Goal: Information Seeking & Learning: Find contact information

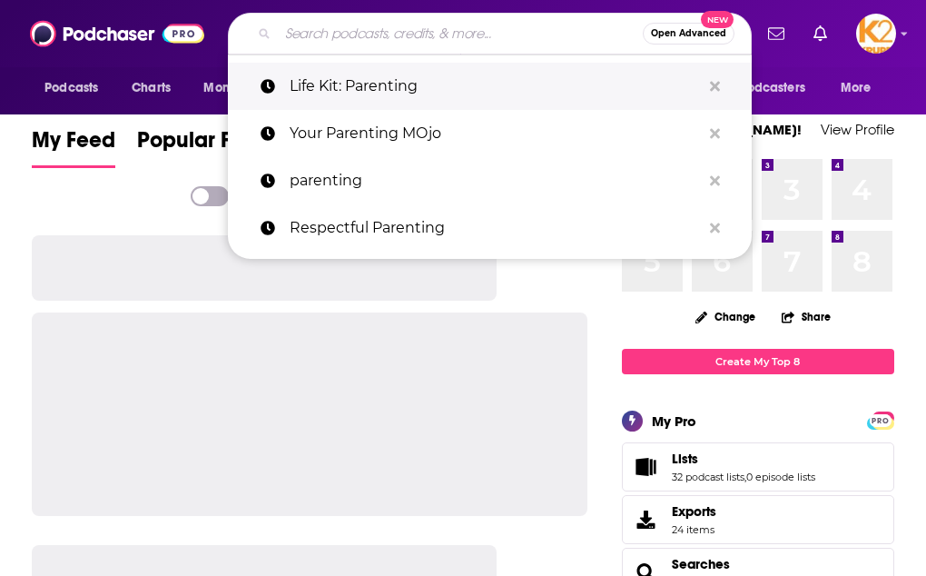
click at [434, 94] on p "Life Kit: Parenting" at bounding box center [495, 86] width 411 height 47
type input "Life Kit: Parenting"
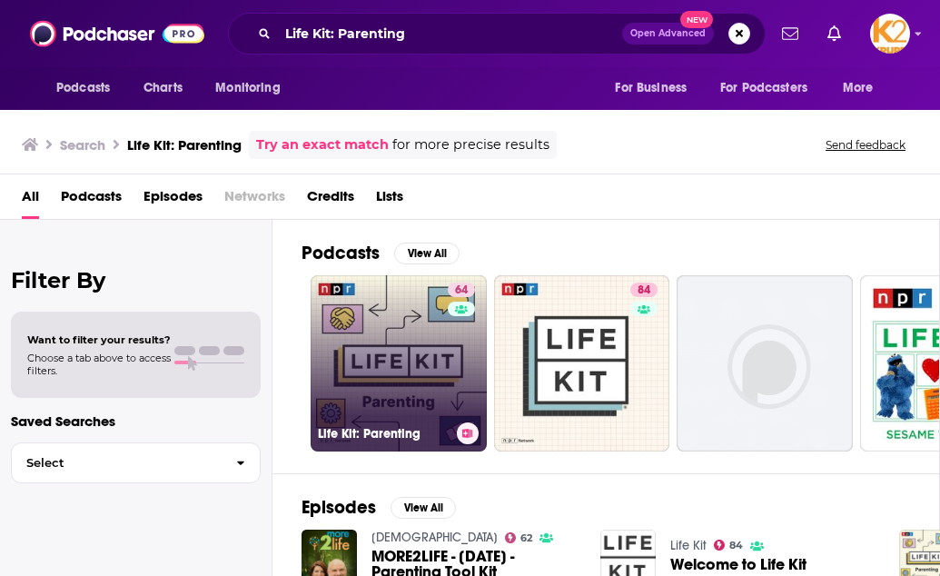
click at [364, 308] on link "64 Life Kit: Parenting" at bounding box center [398, 363] width 176 height 176
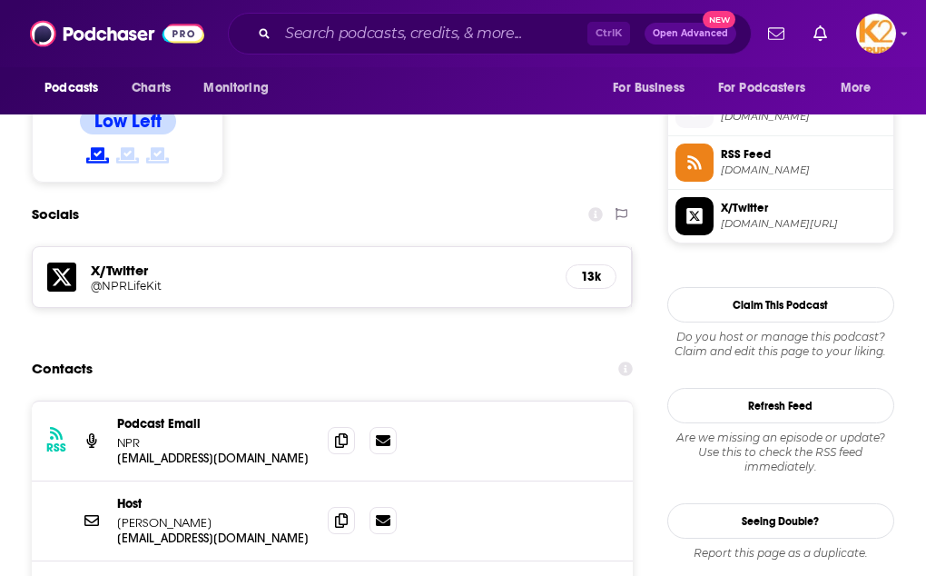
scroll to position [1553, 0]
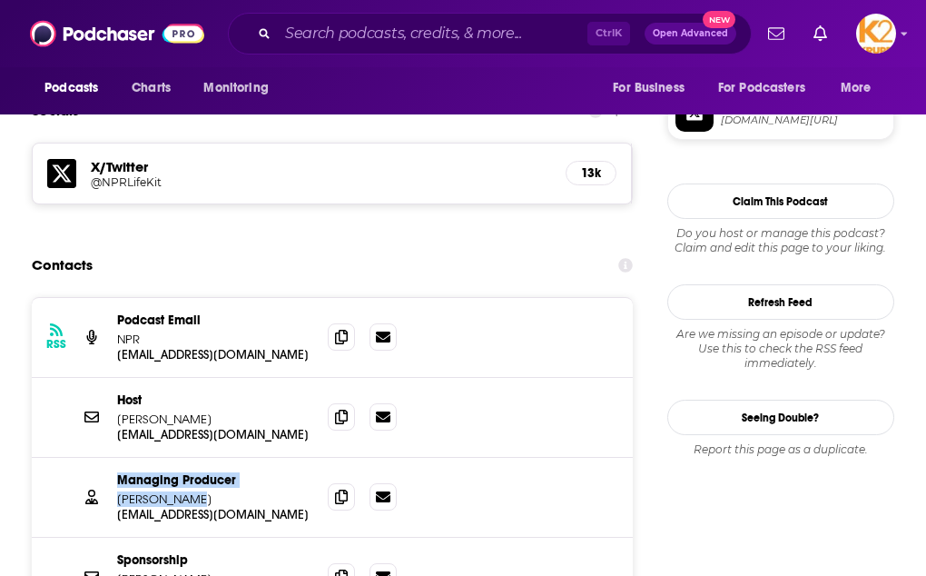
drag, startPoint x: 229, startPoint y: 394, endPoint x: 124, endPoint y: 385, distance: 104.8
click at [124, 458] on div "Managing Producer Meghan Keane mkeane@npr.org mkeane@npr.org" at bounding box center [332, 498] width 601 height 80
copy div "Managing Producer Meghan Keane"
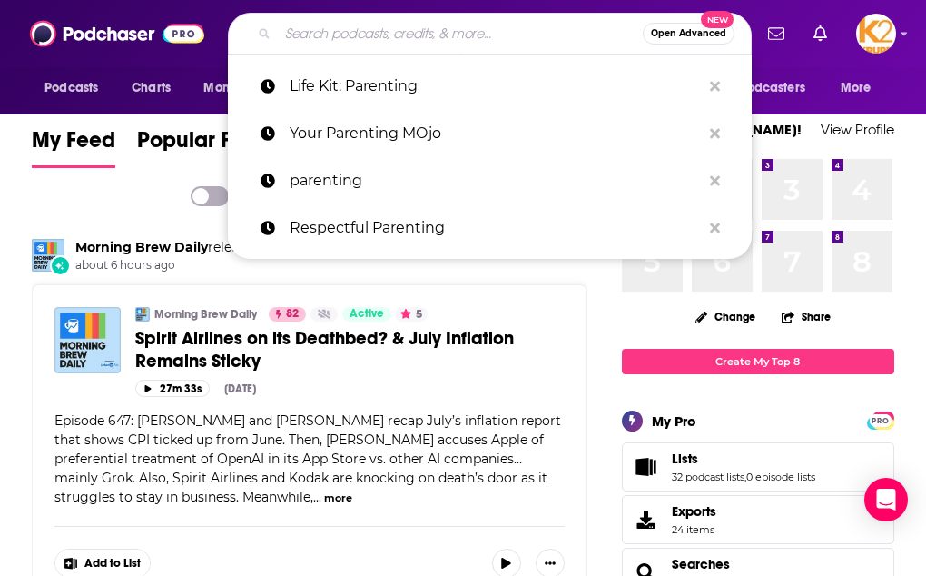
click at [384, 23] on input "Search podcasts, credits, & more..." at bounding box center [460, 33] width 365 height 29
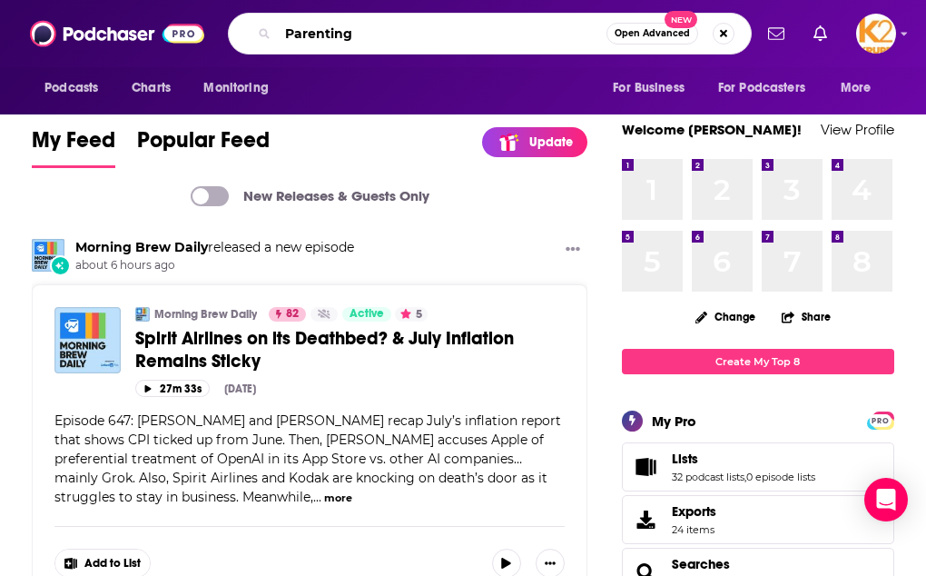
type input "Parenting"
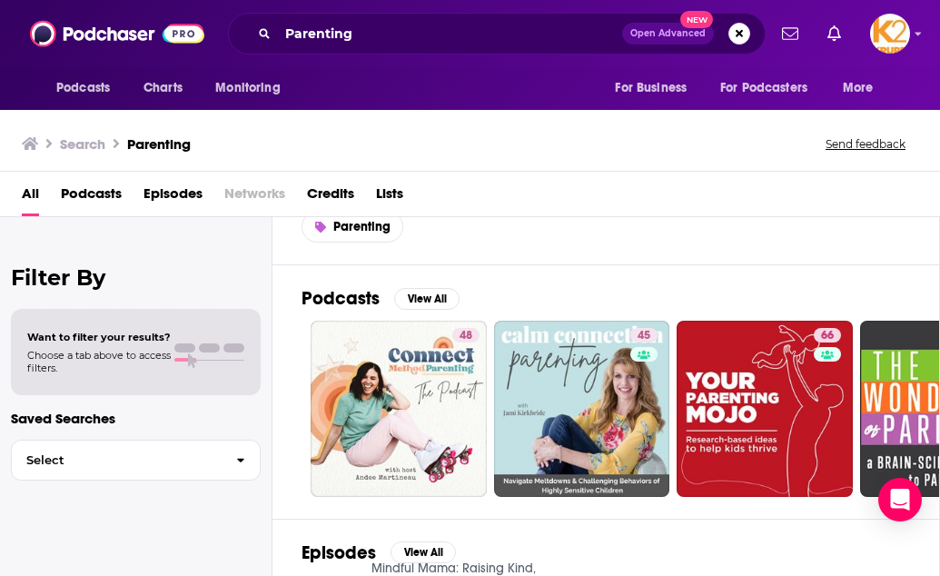
scroll to position [63, 0]
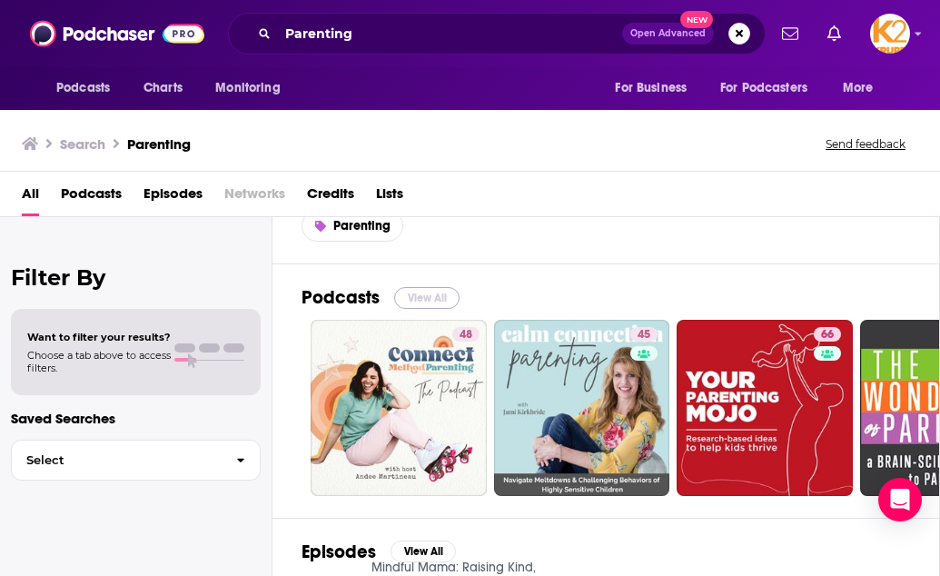
click at [439, 298] on button "View All" at bounding box center [426, 298] width 65 height 22
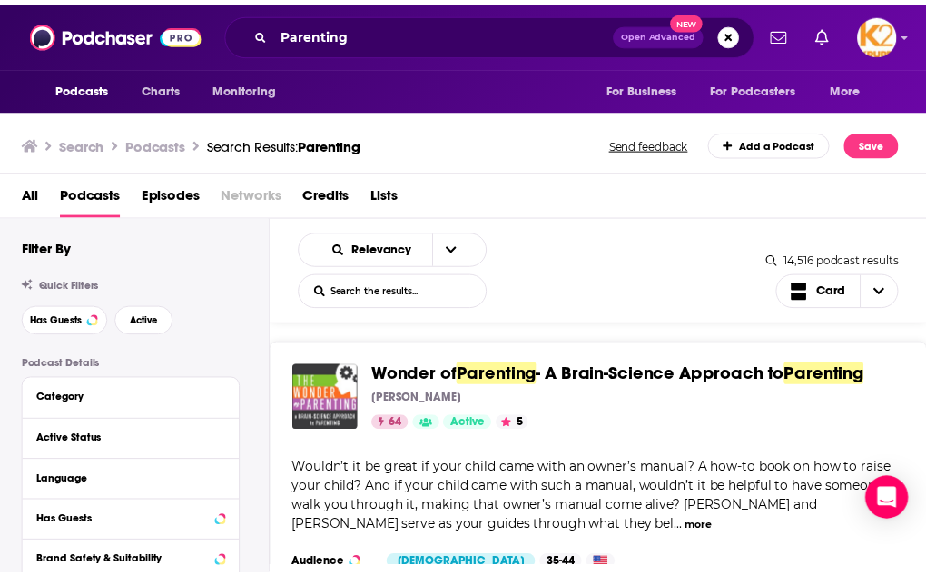
scroll to position [1176, 0]
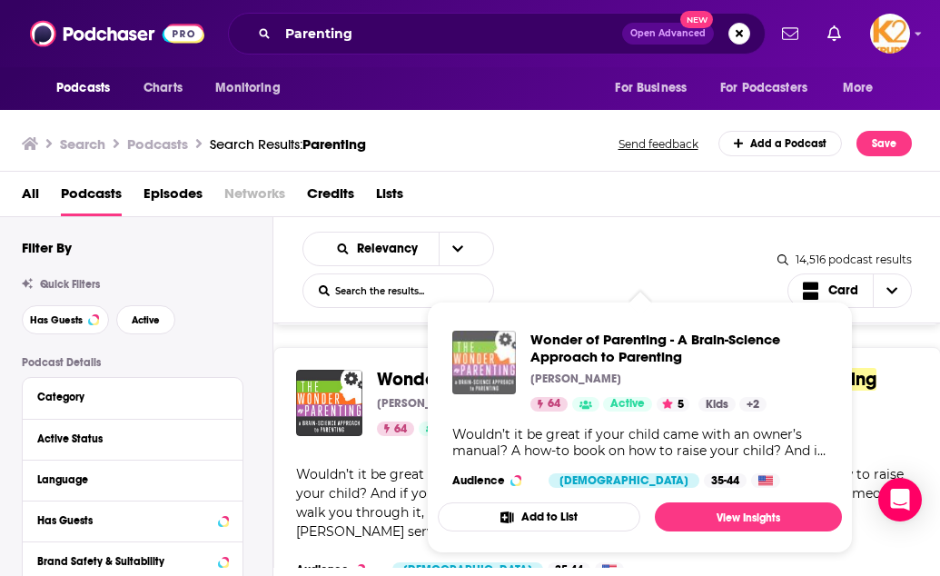
click at [468, 353] on img "Wonder of Parenting - A Brain-Science Approach to Parenting" at bounding box center [484, 362] width 64 height 64
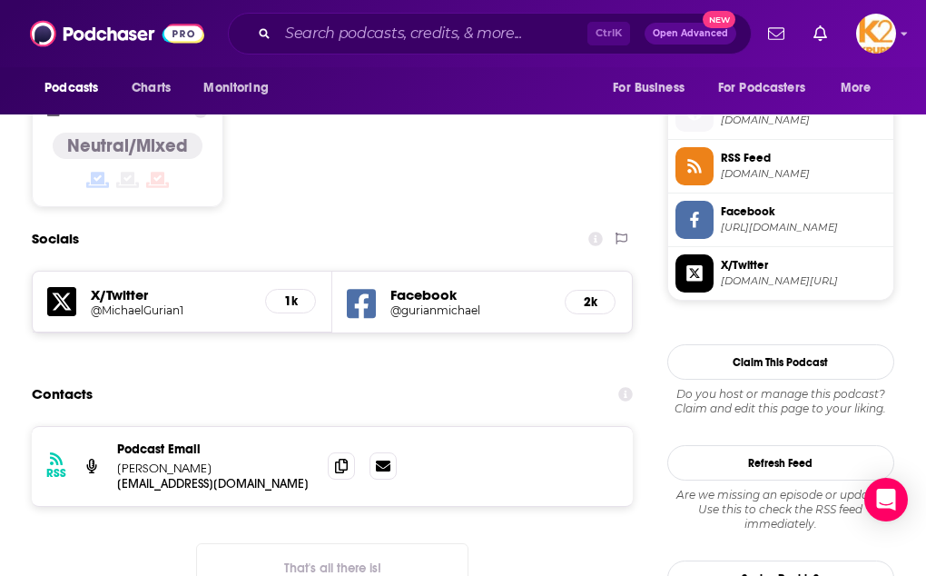
scroll to position [1455, 0]
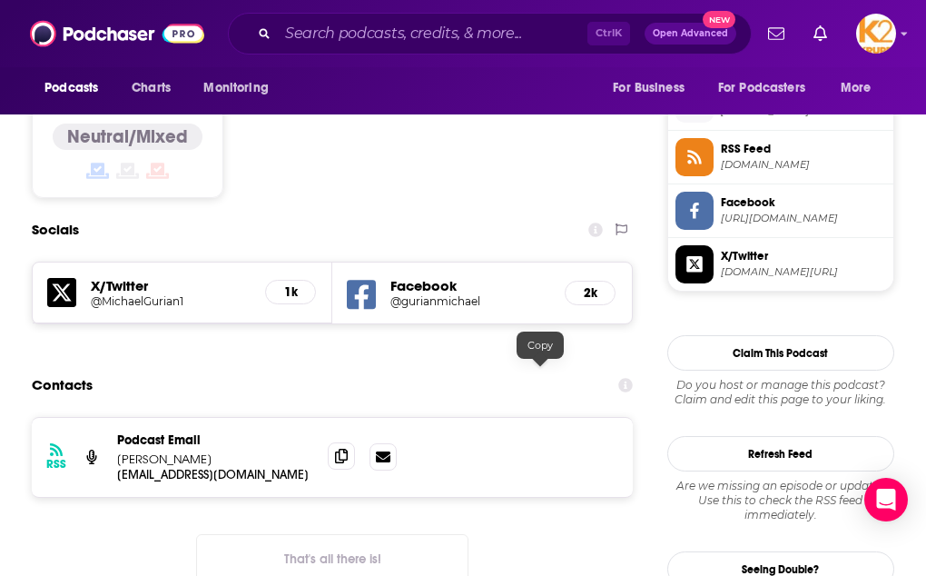
click at [348, 448] on icon at bounding box center [341, 455] width 13 height 15
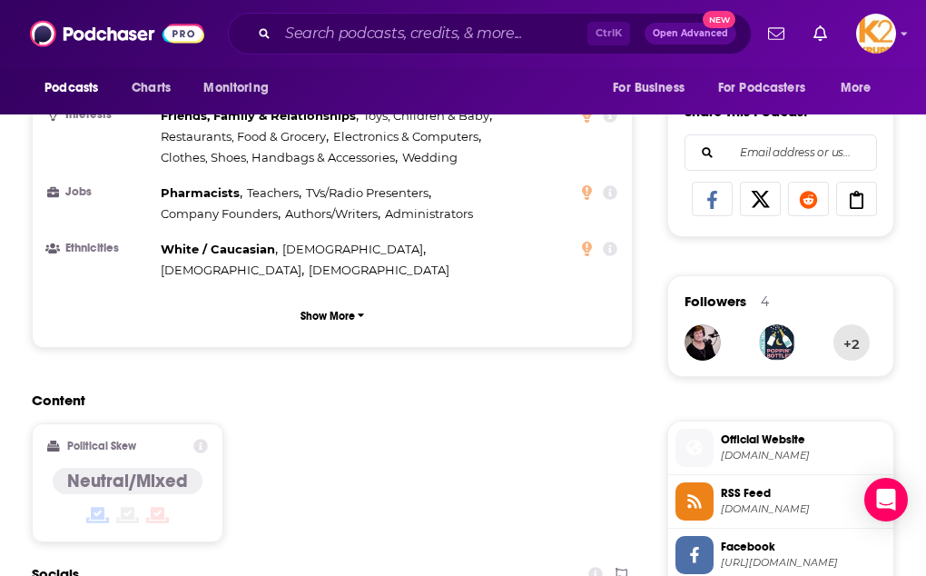
scroll to position [1110, 0]
click at [421, 392] on div "Content Political Skew Neutral/Mixed" at bounding box center [332, 474] width 601 height 165
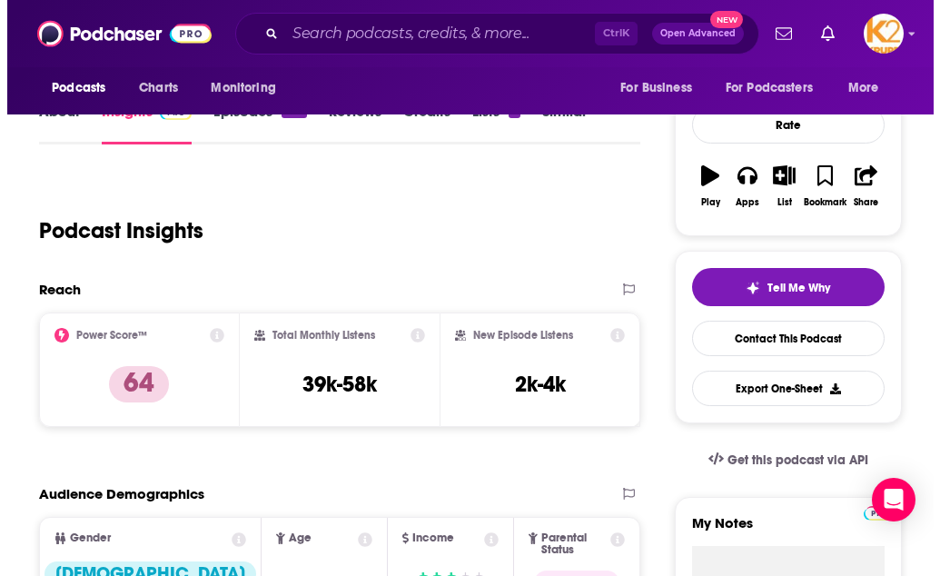
scroll to position [0, 0]
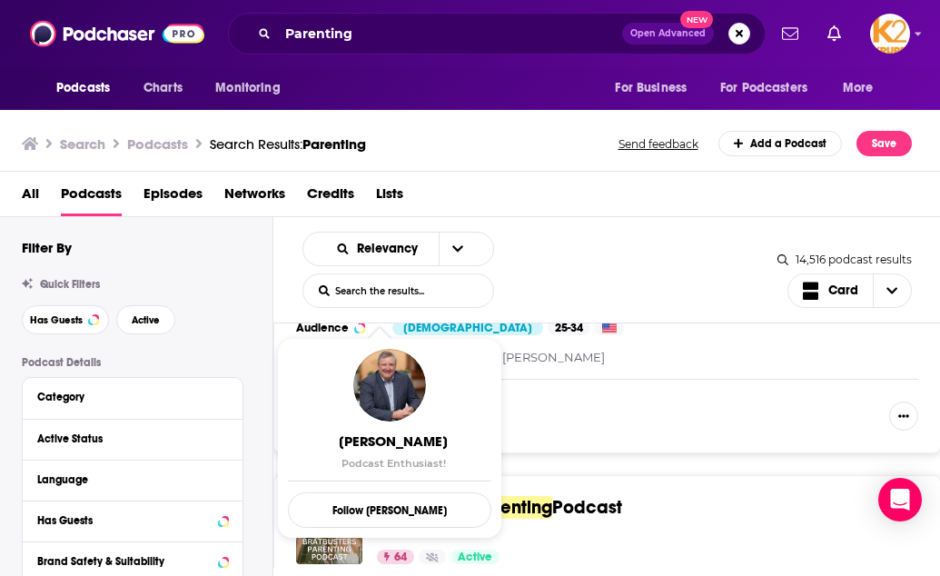
scroll to position [2479, 0]
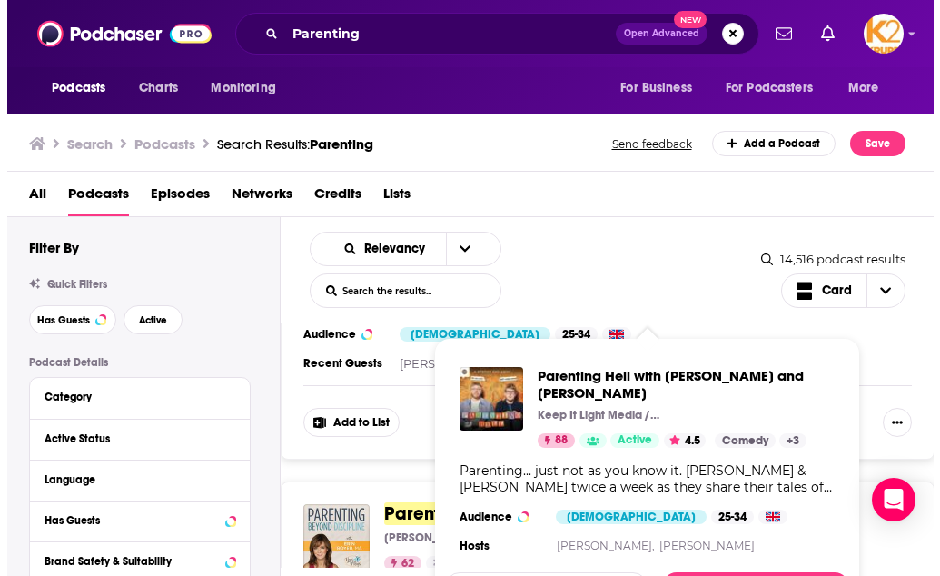
scroll to position [3571, 0]
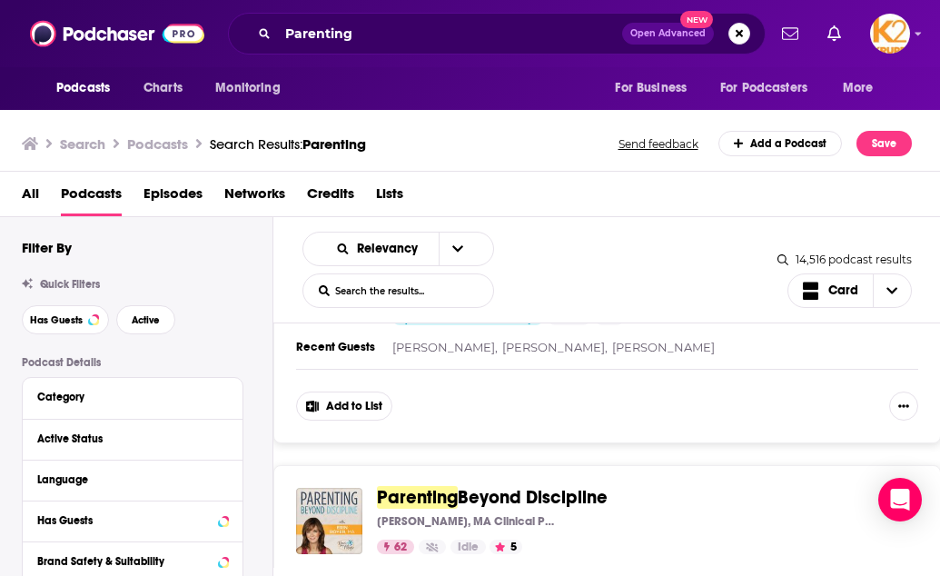
click at [355, 429] on div "Connect Method Parenting I Conscious Parenting , Positive Parenting , Gentle Pa…" at bounding box center [606, 35] width 667 height 6522
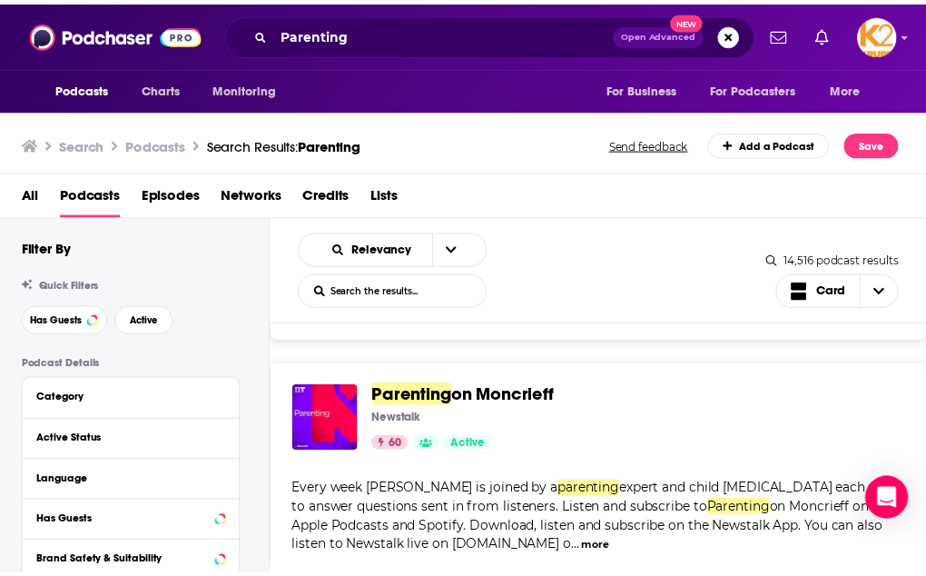
scroll to position [5831, 0]
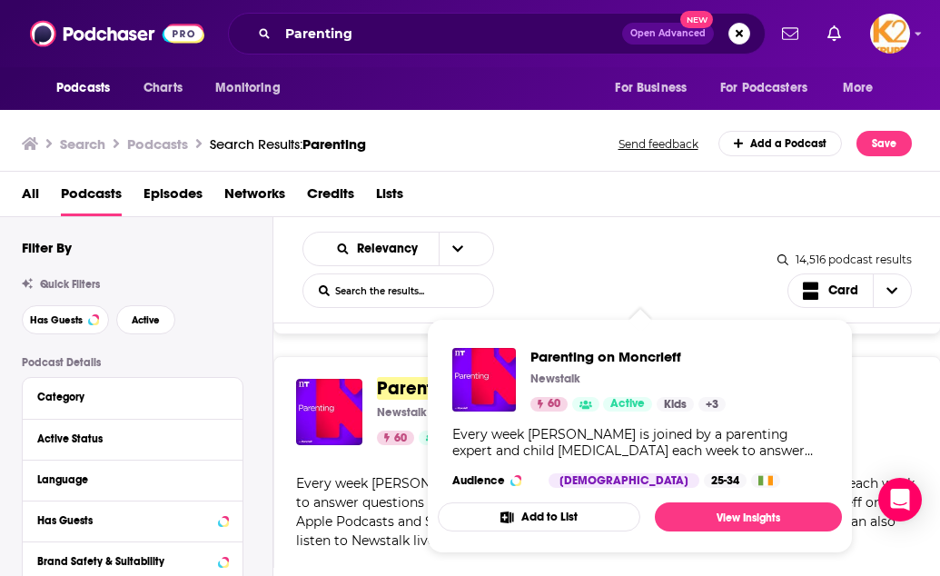
click at [418, 377] on span "Parenting" at bounding box center [417, 388] width 81 height 23
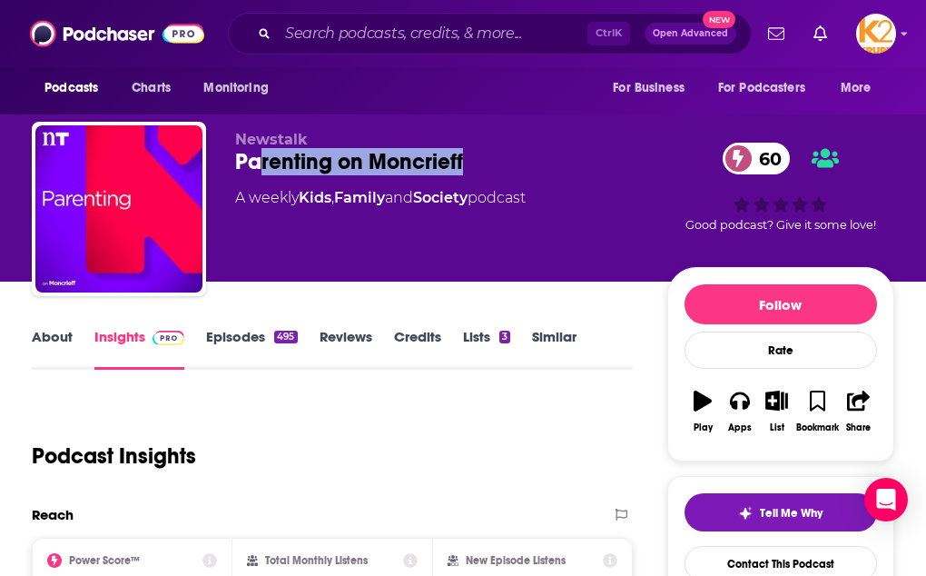
drag, startPoint x: 590, startPoint y: 166, endPoint x: 291, endPoint y: 157, distance: 298.8
click at [291, 157] on div "Parenting on Moncrieff 60" at bounding box center [451, 161] width 432 height 27
drag, startPoint x: 291, startPoint y: 157, endPoint x: 373, endPoint y: 168, distance: 82.4
click at [373, 168] on div "Parenting on Moncrieff 60" at bounding box center [451, 161] width 432 height 27
drag, startPoint x: 566, startPoint y: 169, endPoint x: 260, endPoint y: 167, distance: 306.0
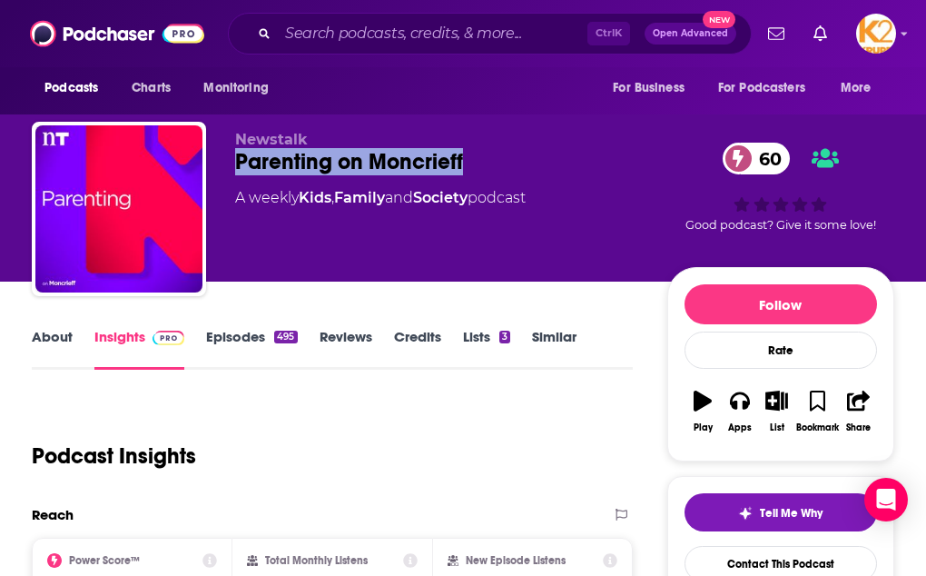
click at [260, 167] on div "Newstalk Parenting on Moncrieff 60 A weekly Kids , Family and Society podcast 6…" at bounding box center [463, 213] width 862 height 182
copy h2 "Parenting on Moncrieff"
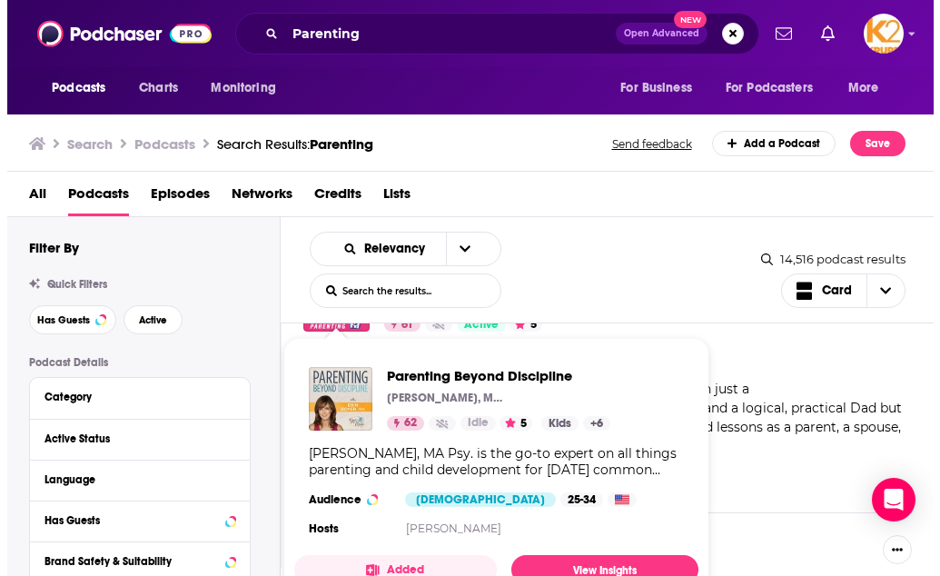
scroll to position [4160, 0]
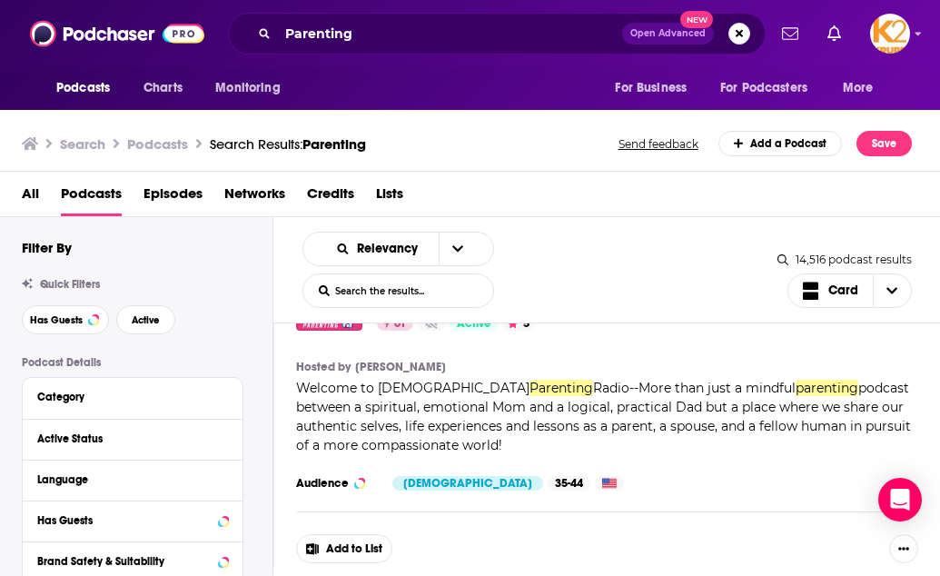
drag, startPoint x: 558, startPoint y: 264, endPoint x: 517, endPoint y: 284, distance: 45.5
click at [517, 284] on div "Relevancy List Search Input Search the results... Card" at bounding box center [539, 270] width 475 height 76
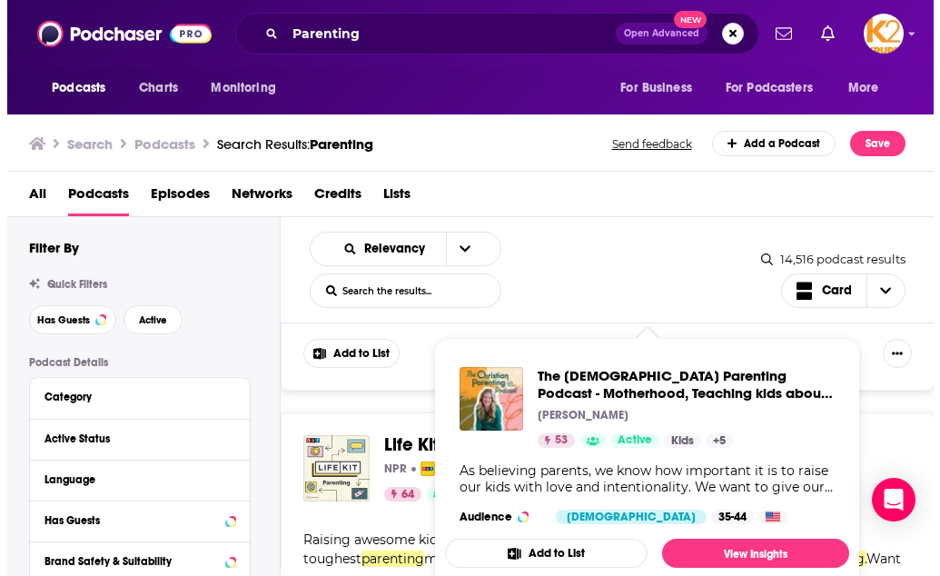
scroll to position [6503, 0]
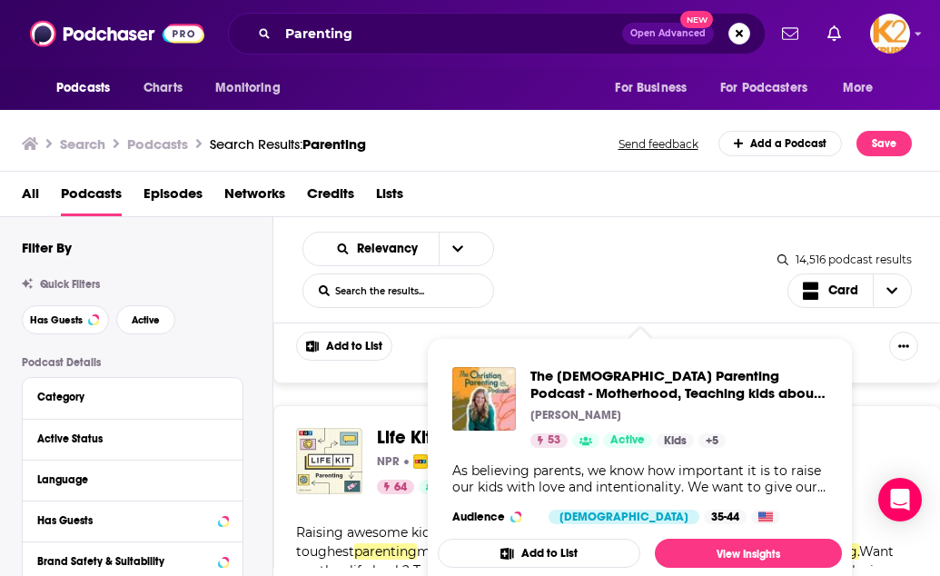
click at [572, 236] on div "Relevancy List Search Input Search the results... Card" at bounding box center [539, 270] width 475 height 76
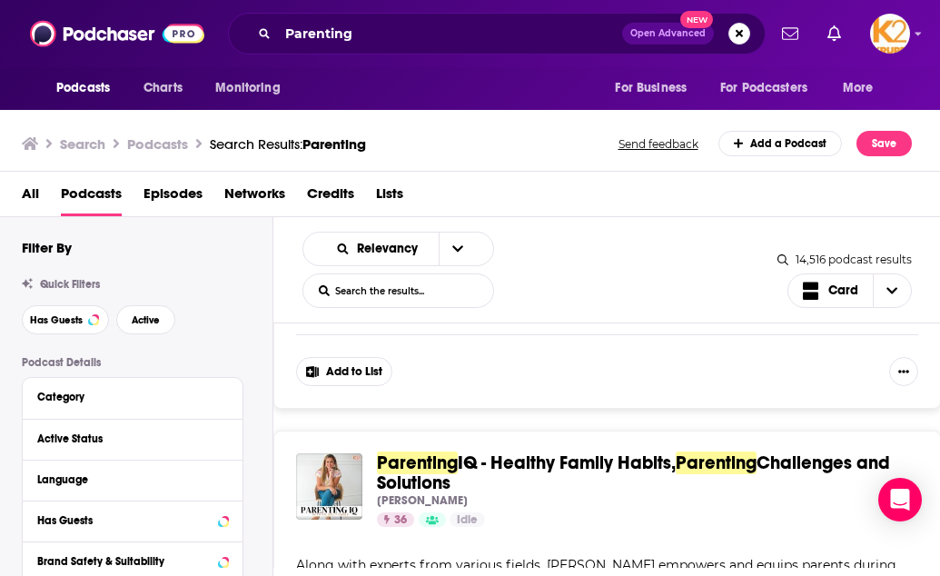
scroll to position [8604, 0]
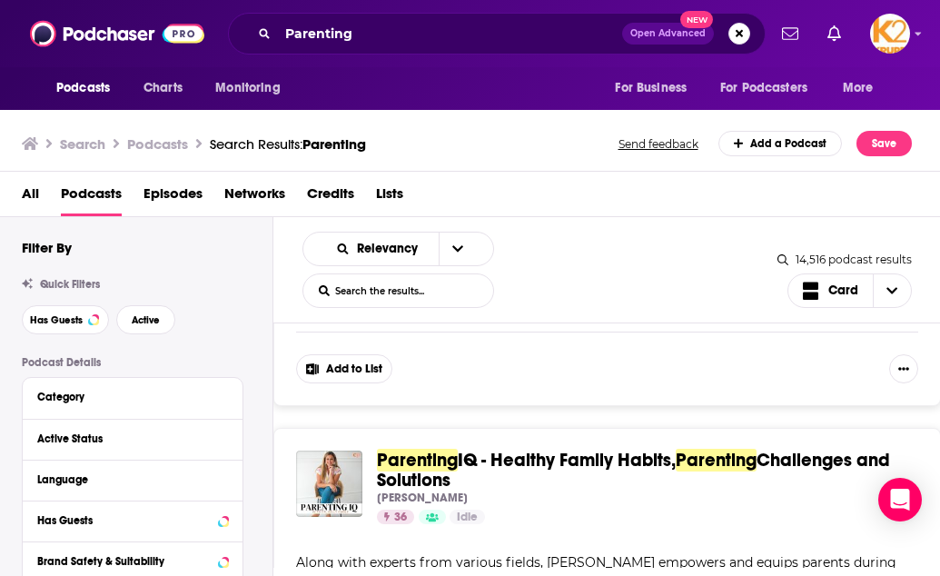
click at [616, 221] on div "Relevancy List Search Input Search the results... Card 14,516 podcast results L…" at bounding box center [606, 270] width 667 height 106
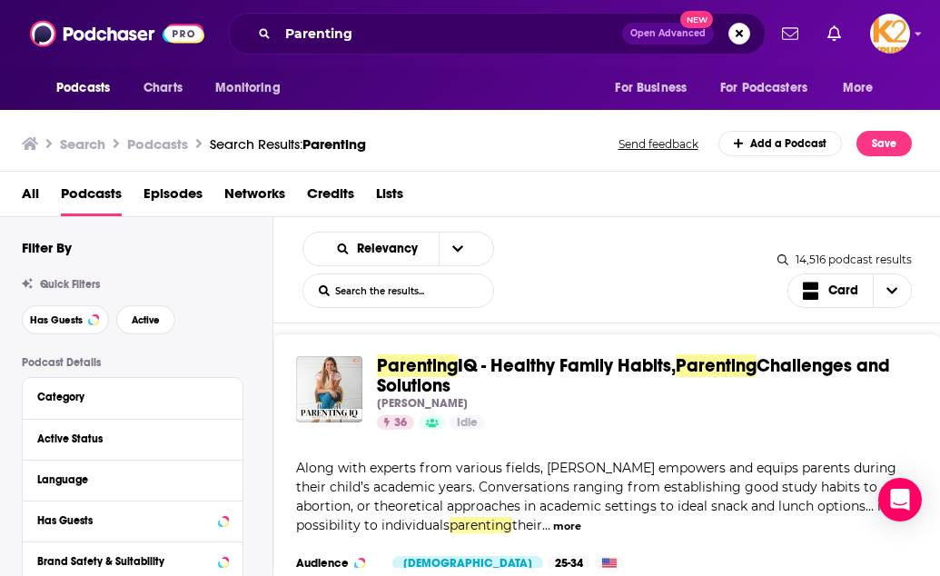
scroll to position [8814, 0]
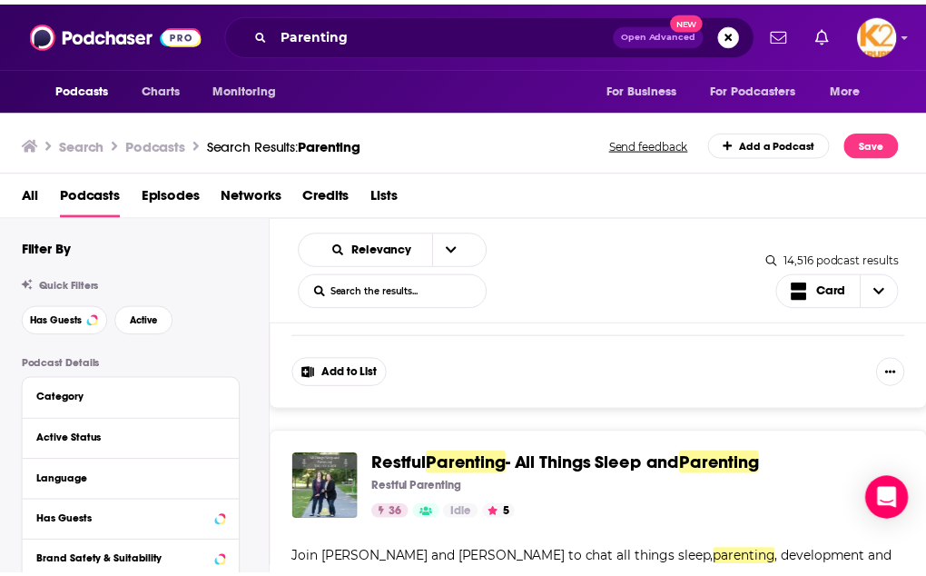
scroll to position [8955, 0]
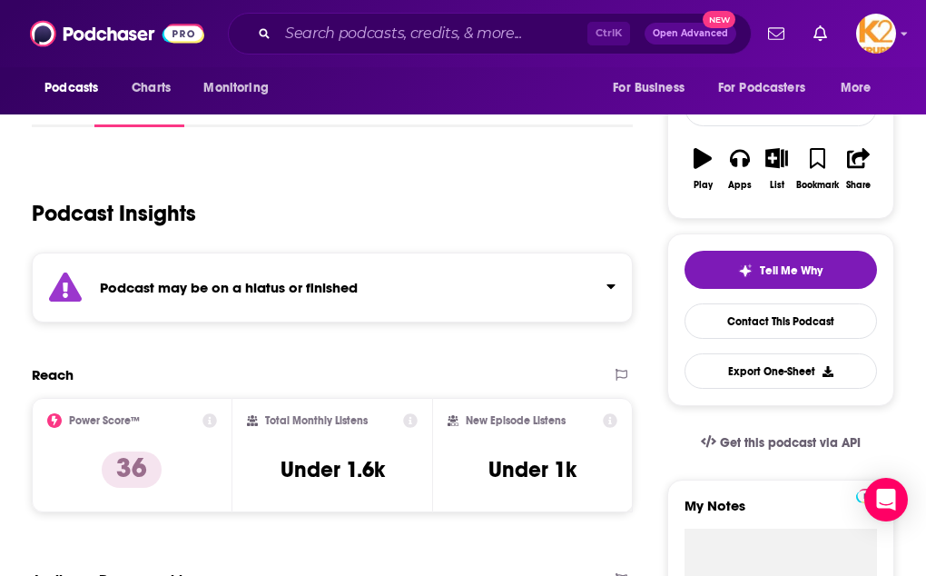
scroll to position [243, 0]
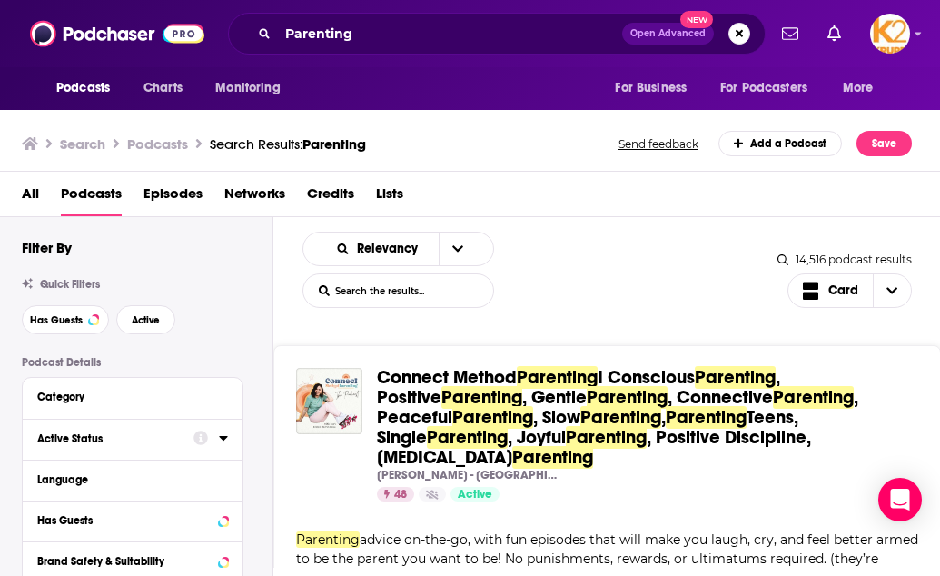
click at [78, 441] on div "Active Status" at bounding box center [109, 438] width 144 height 13
click at [119, 474] on span "All" at bounding box center [123, 472] width 170 height 24
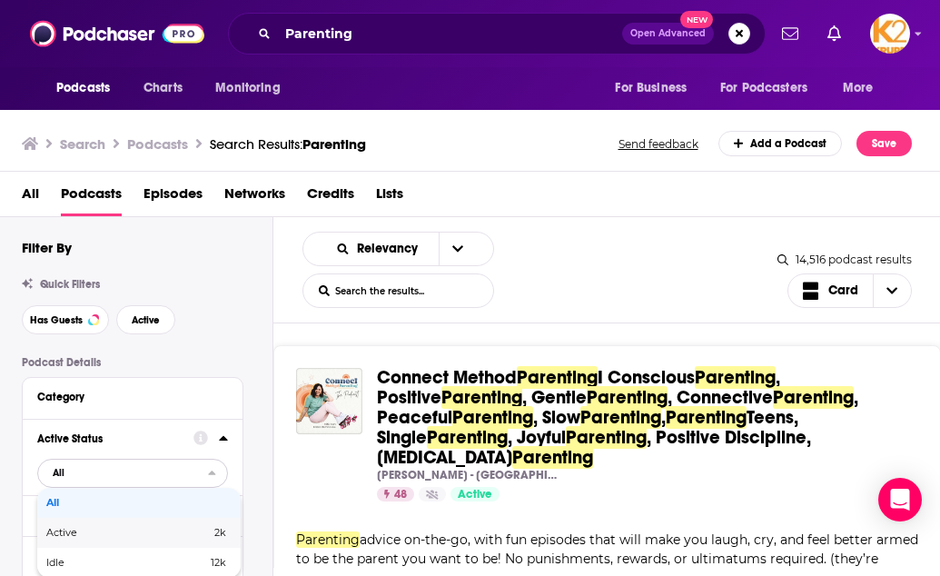
click at [145, 531] on span "2k" at bounding box center [184, 532] width 83 height 10
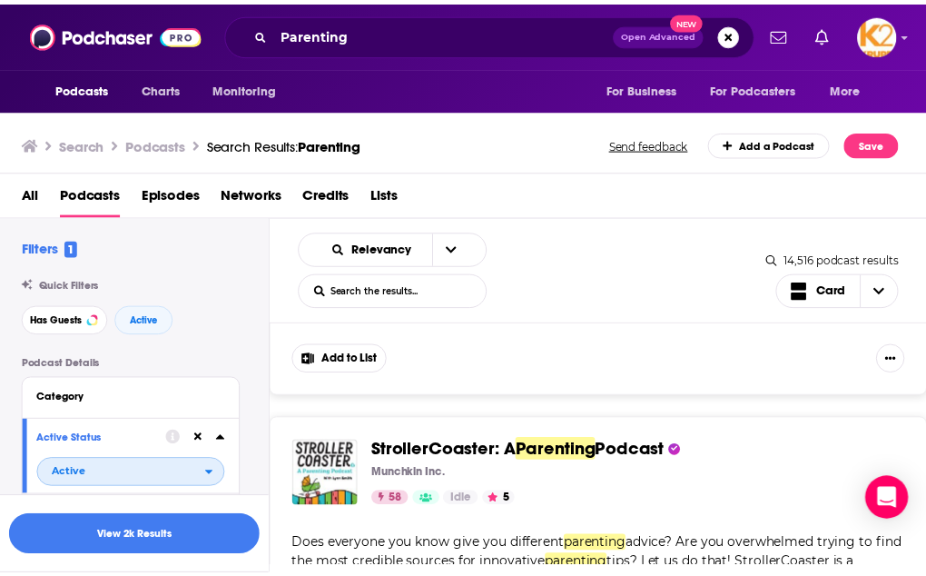
scroll to position [9320, 0]
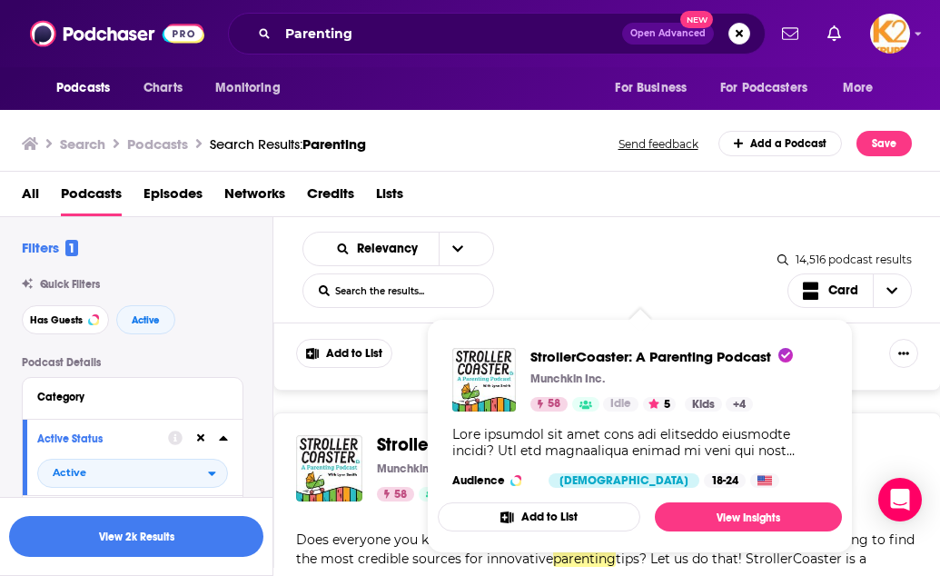
click at [427, 351] on span "StrollerCoaster: A Parenting Podcast Munchkin Inc. 58 Idle 5 Categories Kids + …" at bounding box center [640, 436] width 426 height 256
click at [400, 433] on span "StrollerCoaster: A" at bounding box center [450, 444] width 146 height 23
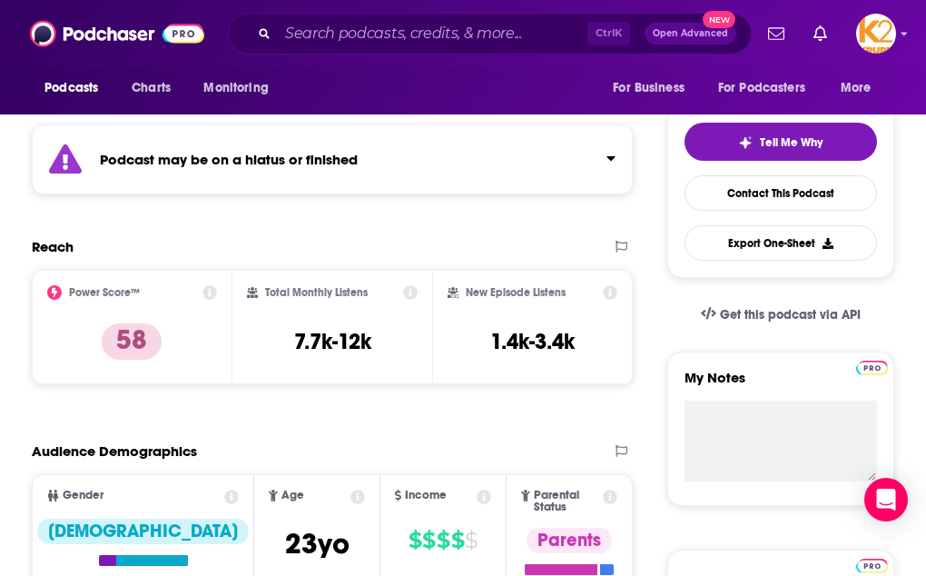
scroll to position [908, 0]
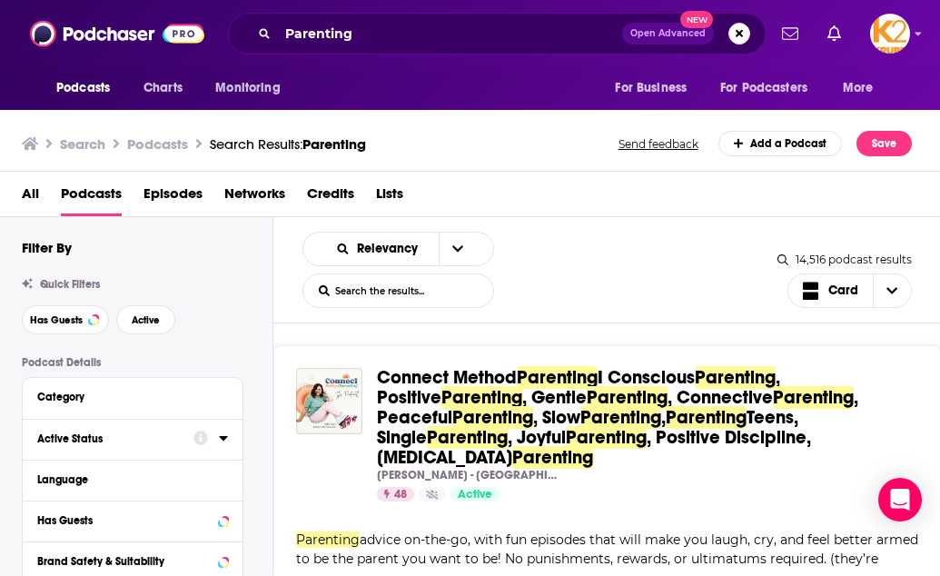
click at [185, 438] on button "Active Status" at bounding box center [115, 438] width 156 height 23
click at [207, 473] on span "All" at bounding box center [123, 472] width 170 height 24
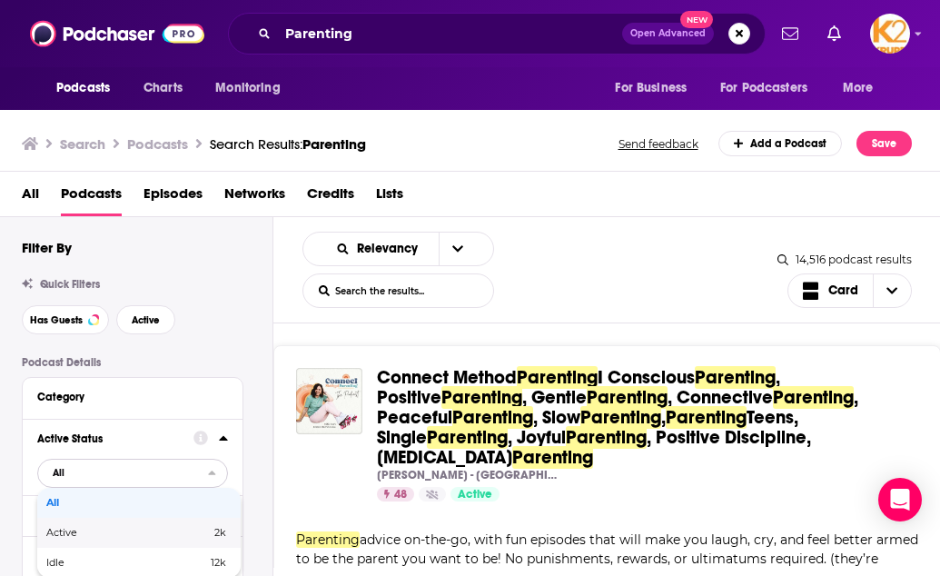
click at [192, 519] on div "Active 2k" at bounding box center [138, 532] width 203 height 30
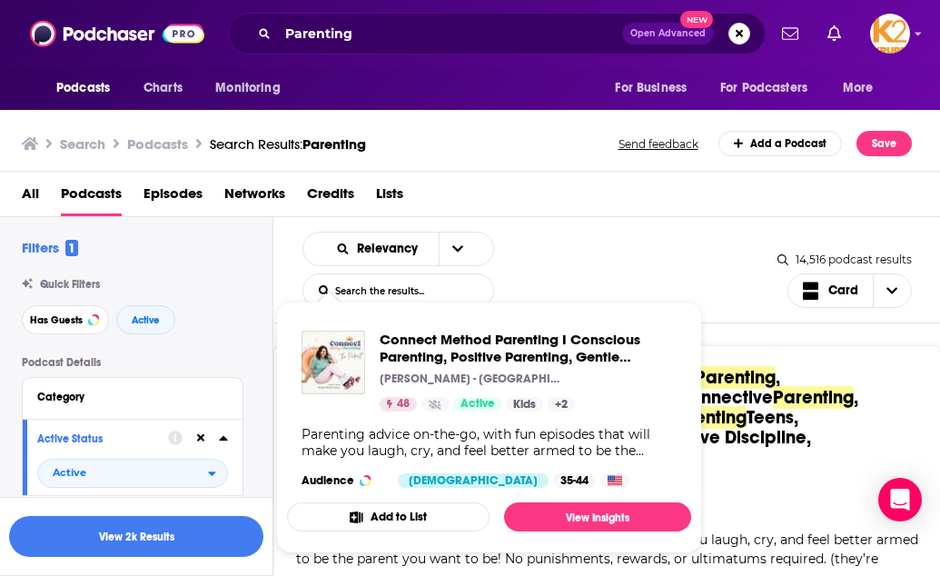
click at [595, 262] on div "Relevancy List Search Input Search the results... Card" at bounding box center [539, 270] width 475 height 76
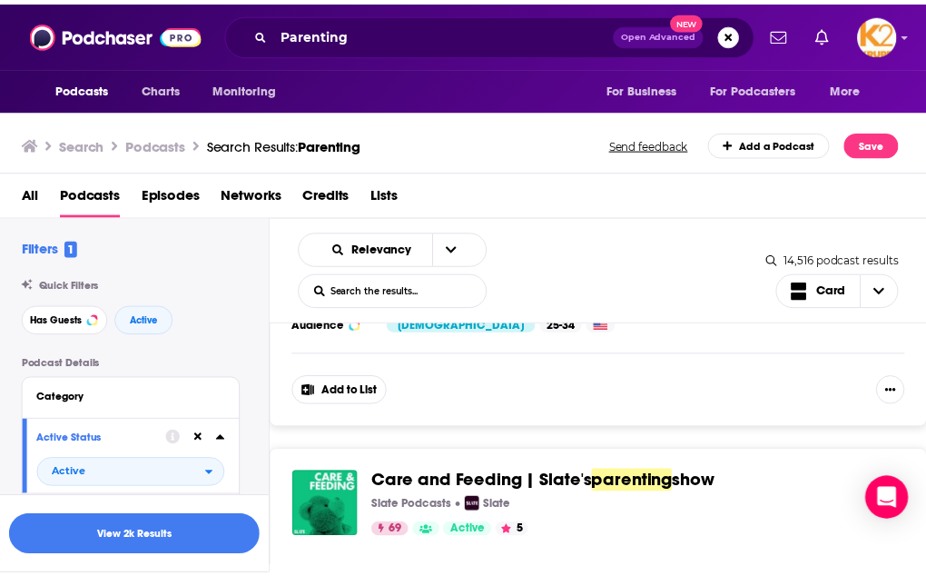
scroll to position [11679, 0]
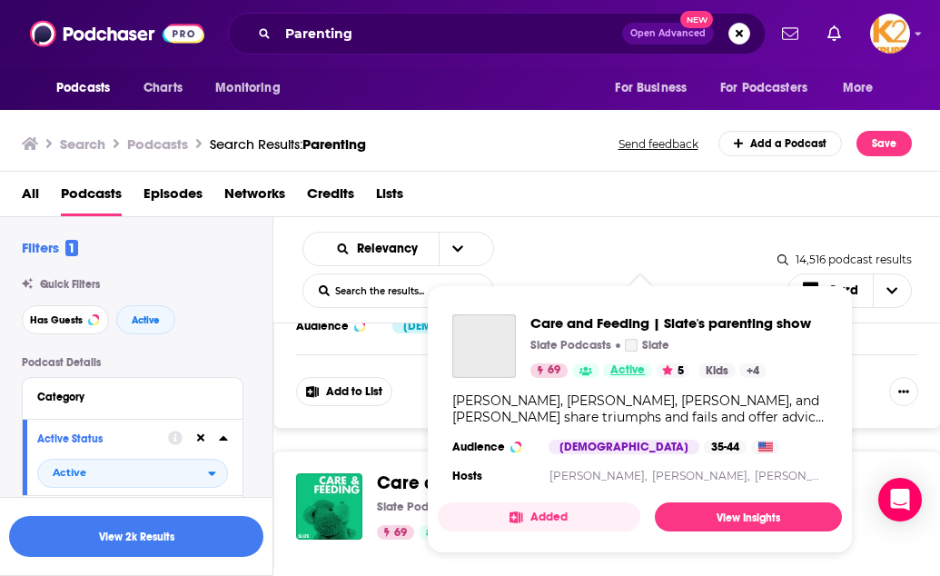
click at [618, 369] on span "Active" at bounding box center [627, 370] width 34 height 18
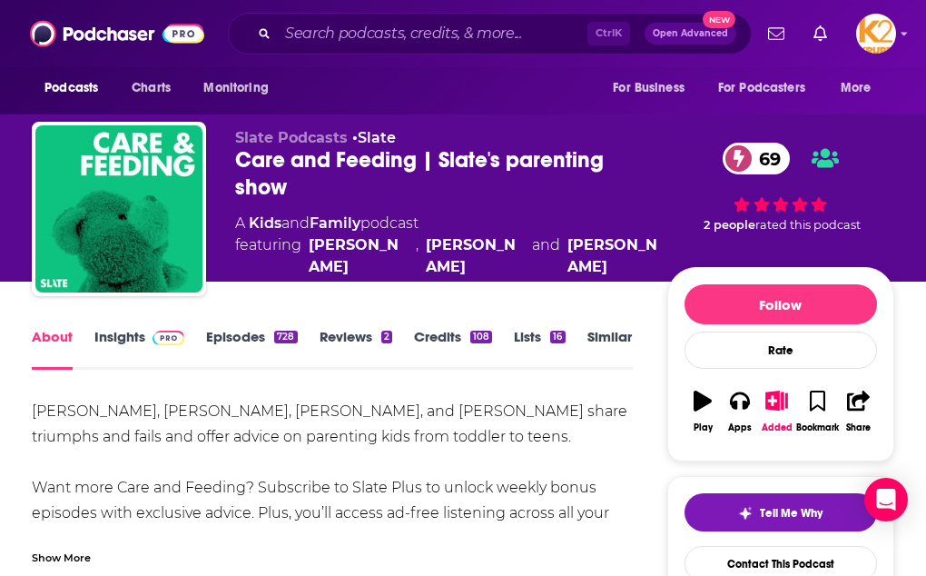
click at [139, 360] on link "Insights" at bounding box center [139, 349] width 90 height 42
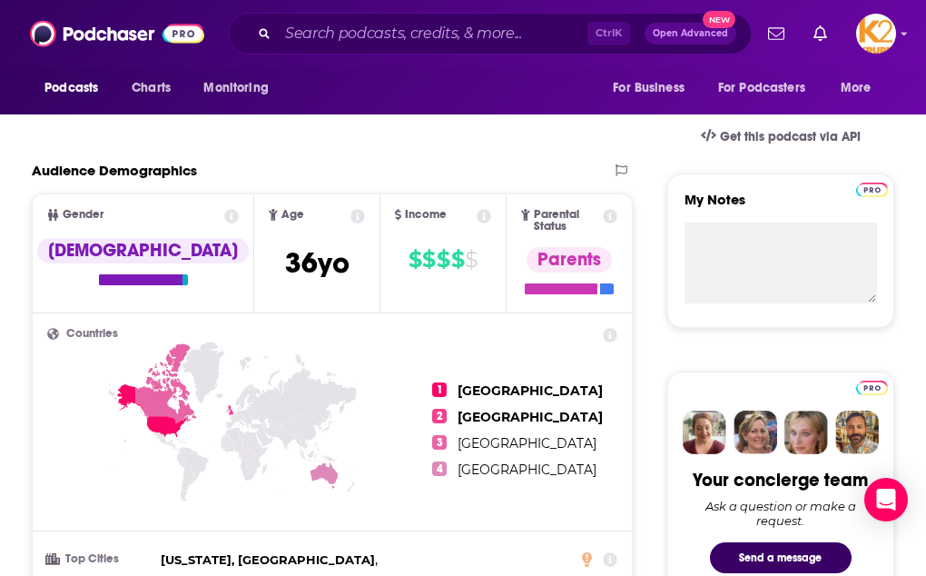
scroll to position [529, 0]
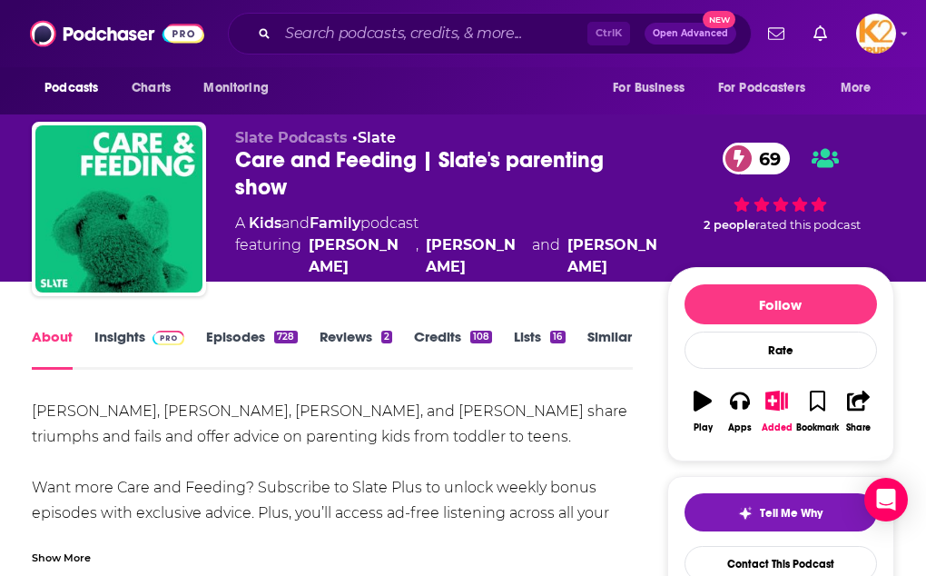
click at [527, 459] on div "[PERSON_NAME], [PERSON_NAME], [PERSON_NAME], and [PERSON_NAME] share triumphs a…" at bounding box center [332, 500] width 601 height 203
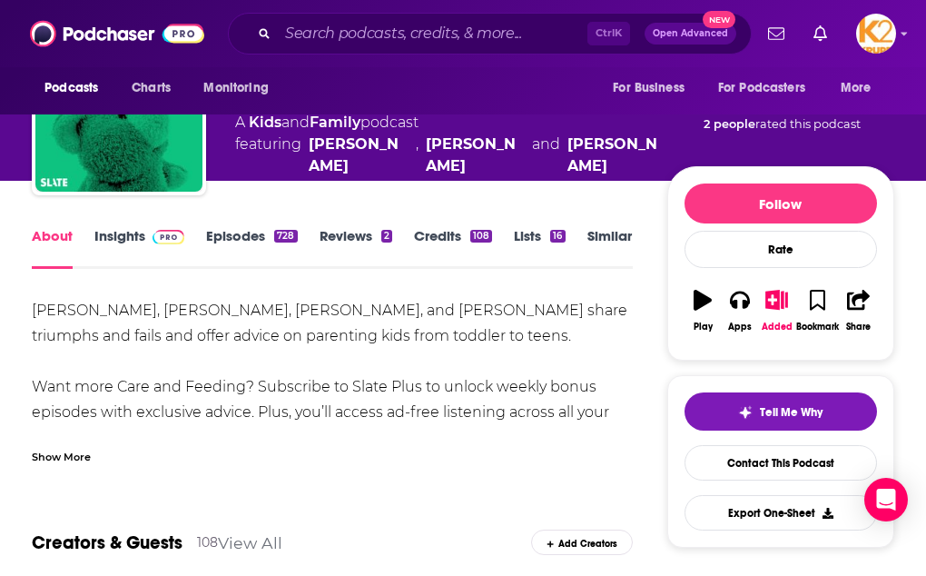
scroll to position [103, 0]
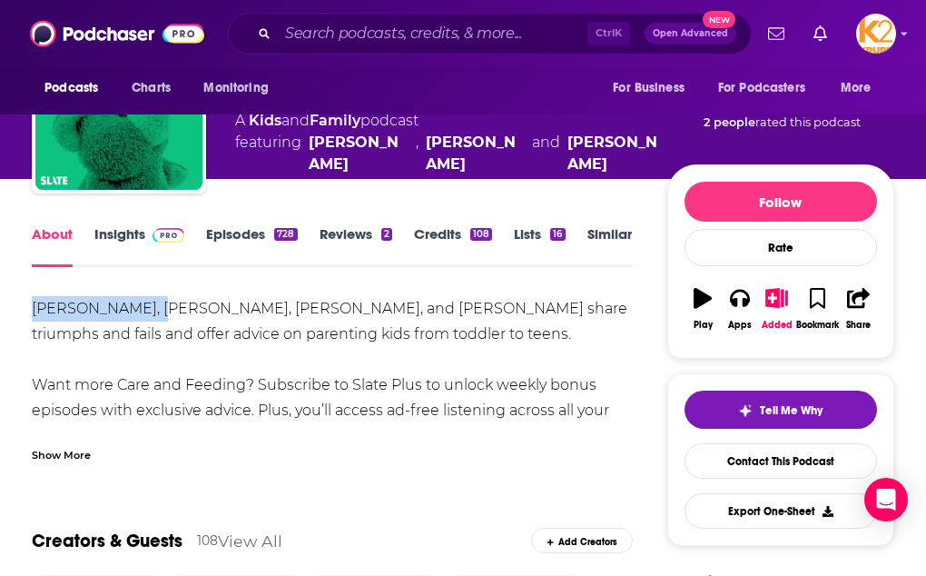
drag, startPoint x: 168, startPoint y: 317, endPoint x: 38, endPoint y: 325, distance: 130.1
copy div "[PERSON_NAME],"
click at [254, 320] on div "[PERSON_NAME], [PERSON_NAME], [PERSON_NAME], and [PERSON_NAME] share triumphs a…" at bounding box center [332, 397] width 601 height 203
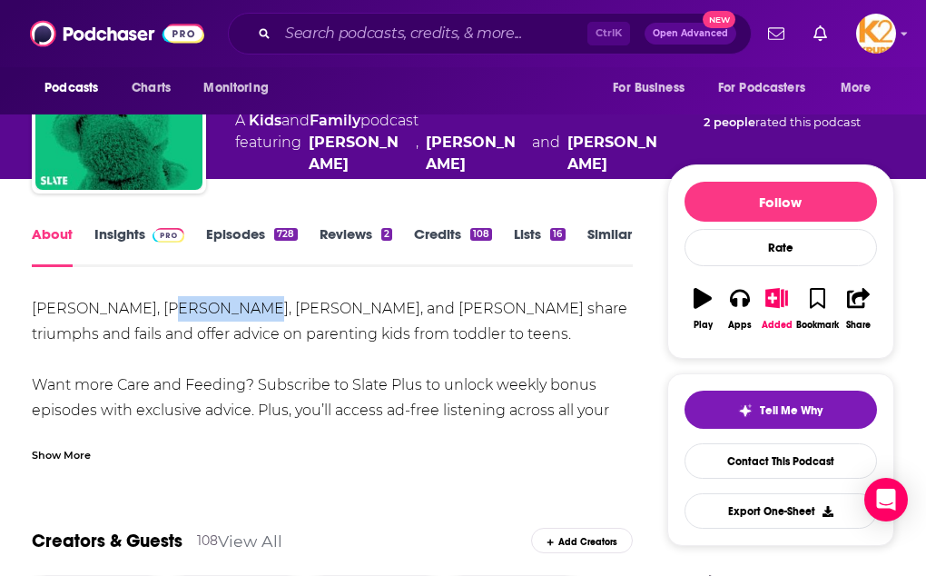
drag, startPoint x: 251, startPoint y: 320, endPoint x: 174, endPoint y: 317, distance: 77.2
click at [174, 317] on div "[PERSON_NAME], [PERSON_NAME], [PERSON_NAME], and [PERSON_NAME] share triumphs a…" at bounding box center [332, 397] width 601 height 203
copy div "[PERSON_NAME],"
click at [174, 317] on div "[PERSON_NAME], [PERSON_NAME], [PERSON_NAME], and [PERSON_NAME] share triumphs a…" at bounding box center [332, 397] width 601 height 203
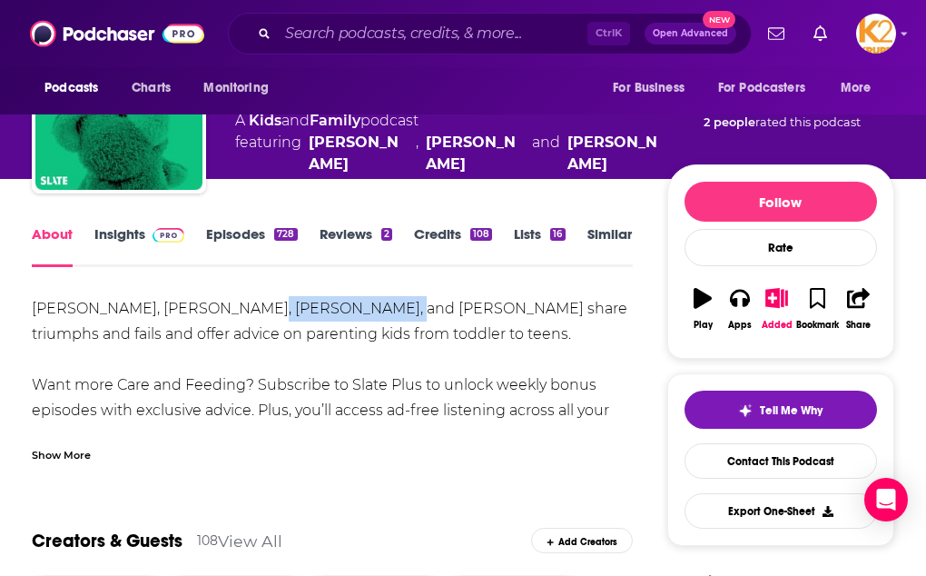
drag, startPoint x: 258, startPoint y: 320, endPoint x: 399, endPoint y: 321, distance: 140.7
click at [399, 321] on div "[PERSON_NAME], [PERSON_NAME], [PERSON_NAME], and [PERSON_NAME] share triumphs a…" at bounding box center [332, 397] width 601 height 203
copy div "[PERSON_NAME]"
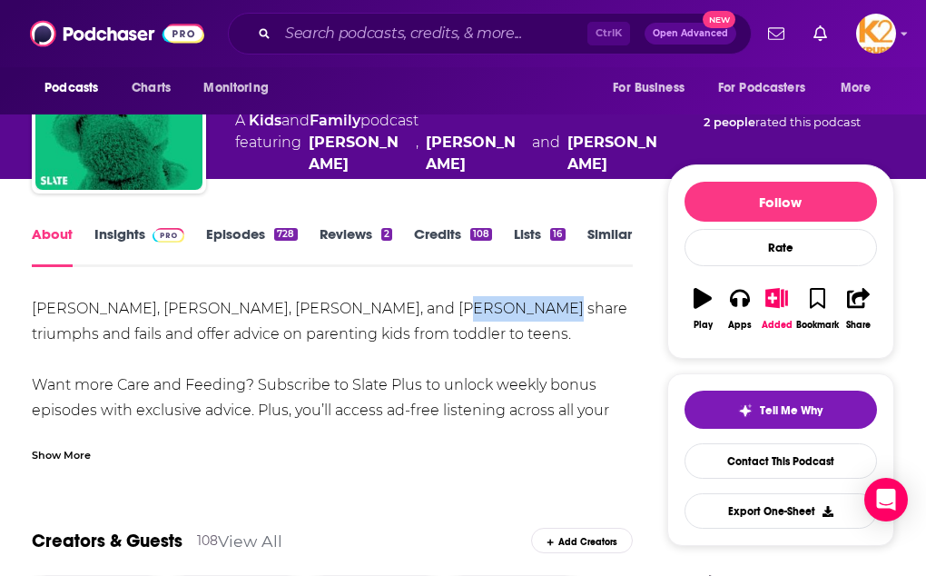
drag, startPoint x: 437, startPoint y: 323, endPoint x: 524, endPoint y: 322, distance: 87.2
click at [524, 322] on div "[PERSON_NAME], [PERSON_NAME], [PERSON_NAME], and [PERSON_NAME] share triumphs a…" at bounding box center [332, 397] width 601 height 203
copy div "[PERSON_NAME]"
click at [524, 322] on div "[PERSON_NAME], [PERSON_NAME], [PERSON_NAME], and [PERSON_NAME] share triumphs a…" at bounding box center [332, 397] width 601 height 203
